Goal: Check status: Check status

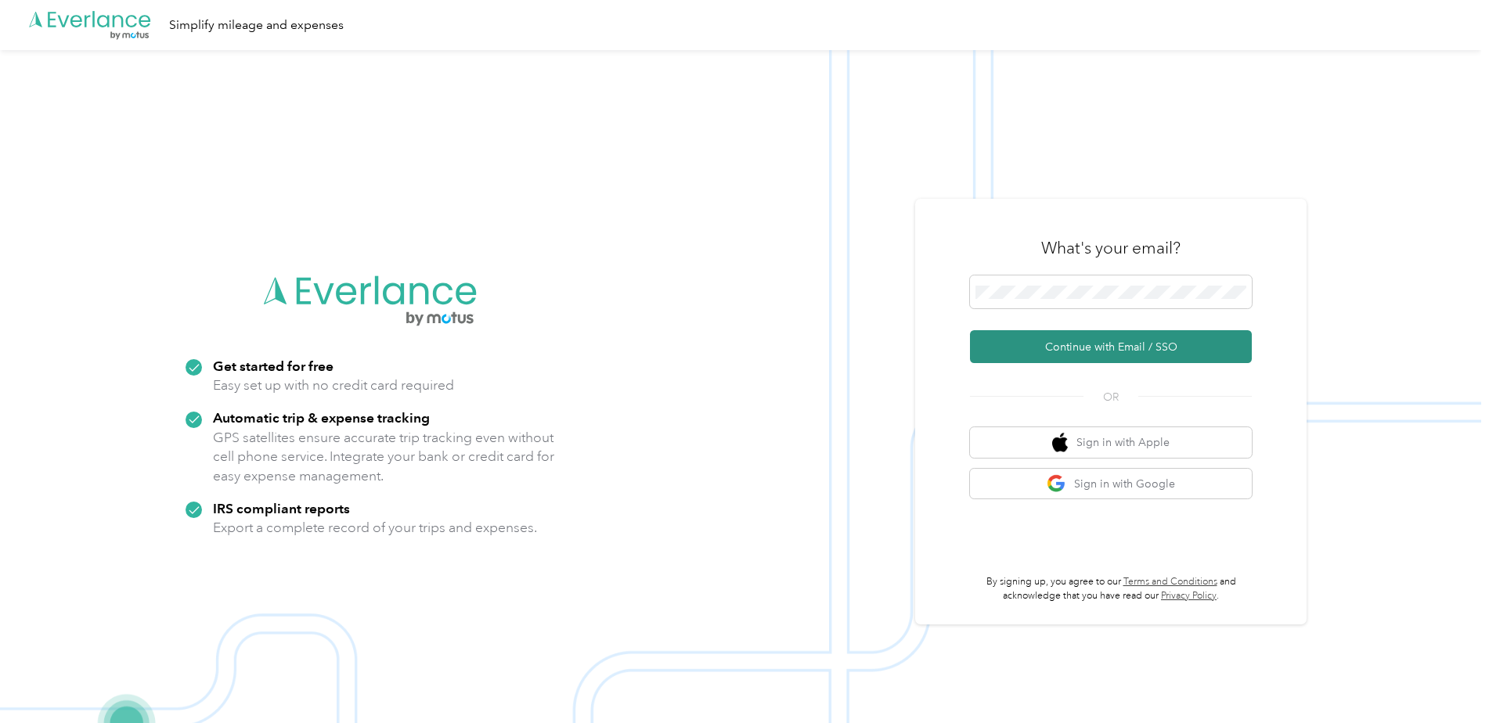
click at [1134, 346] on button "Continue with Email / SSO" at bounding box center [1111, 346] width 282 height 33
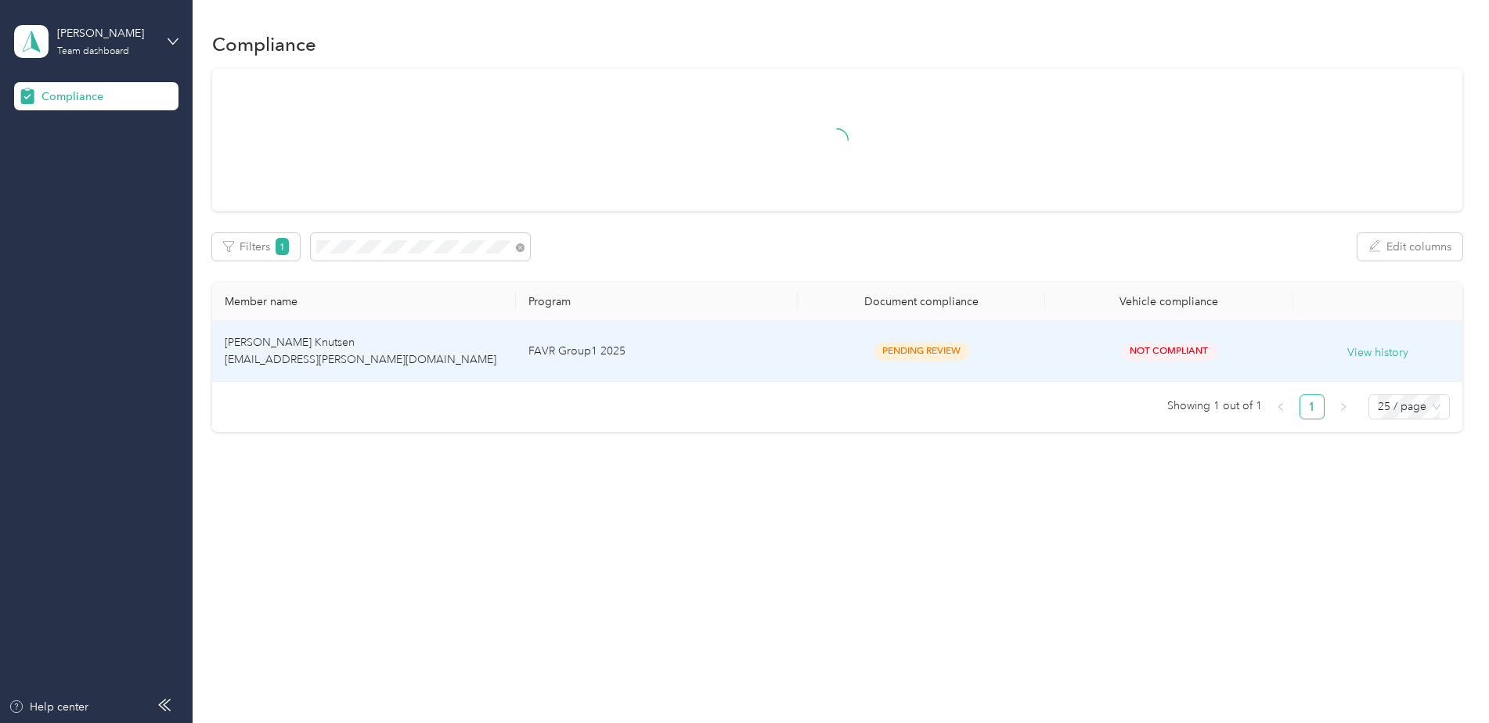
click at [433, 354] on td "[PERSON_NAME] Knutsen [EMAIL_ADDRESS][PERSON_NAME][DOMAIN_NAME]" at bounding box center [364, 352] width 304 height 60
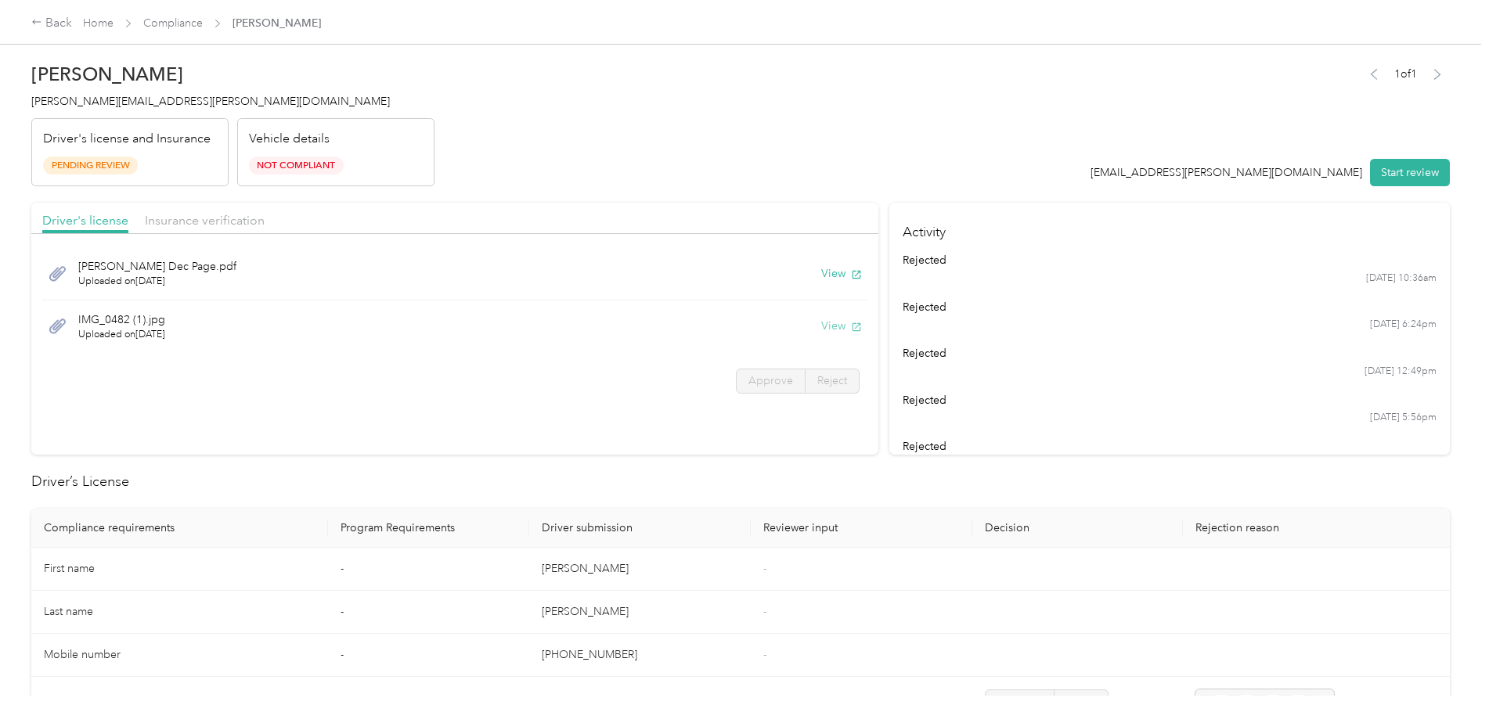
click at [825, 320] on button "View" at bounding box center [841, 326] width 41 height 16
click at [200, 218] on span "Insurance verification" at bounding box center [205, 220] width 120 height 15
click at [83, 219] on span "Driver's license" at bounding box center [85, 220] width 86 height 15
click at [158, 217] on span "Insurance verification" at bounding box center [205, 220] width 120 height 15
click at [45, 24] on div "Back" at bounding box center [51, 23] width 41 height 19
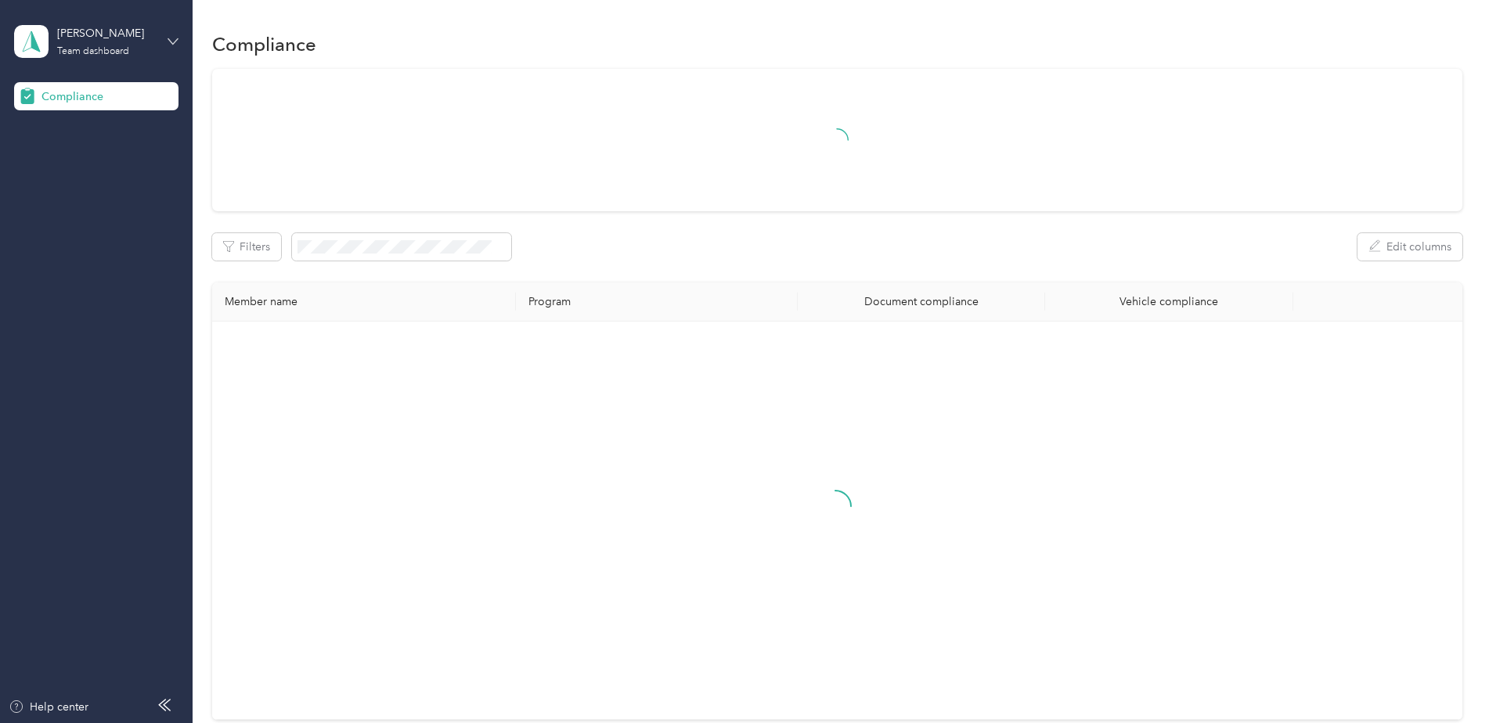
click at [172, 43] on icon at bounding box center [172, 40] width 9 height 5
click at [116, 150] on div "Team dashboard Log out" at bounding box center [223, 143] width 396 height 63
click at [178, 31] on div "[PERSON_NAME] Team dashboard" at bounding box center [96, 41] width 164 height 55
click at [124, 160] on div "Log out" at bounding box center [223, 163] width 396 height 27
